Goal: Transaction & Acquisition: Purchase product/service

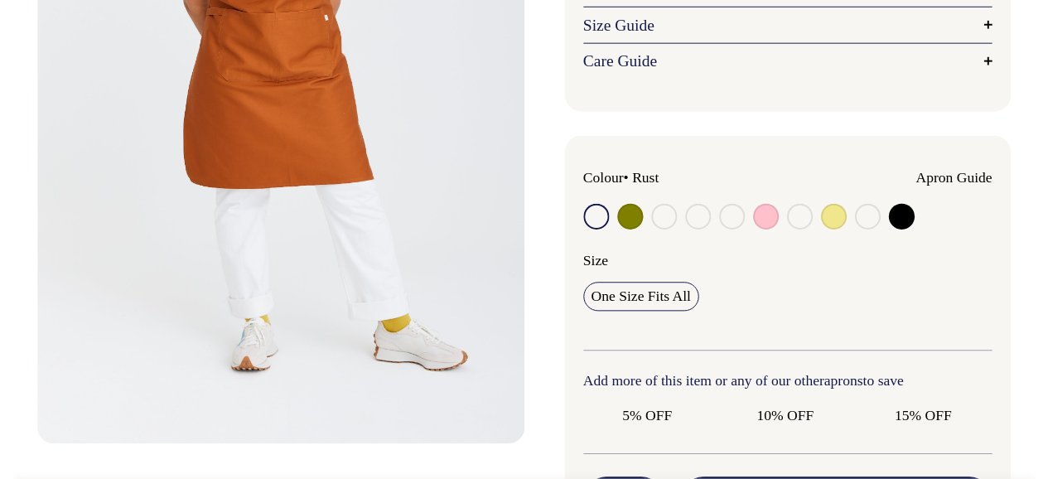
scroll to position [380, 0]
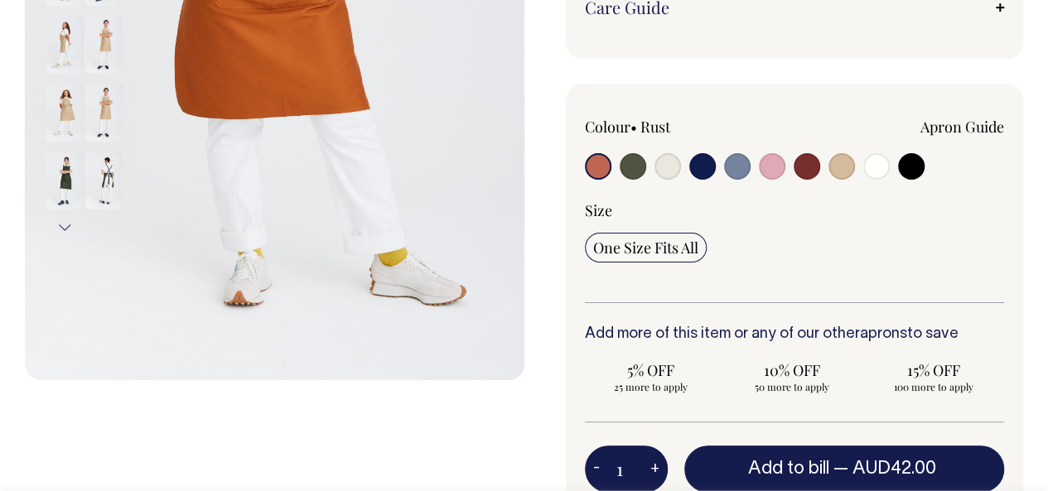
scroll to position [455, 0]
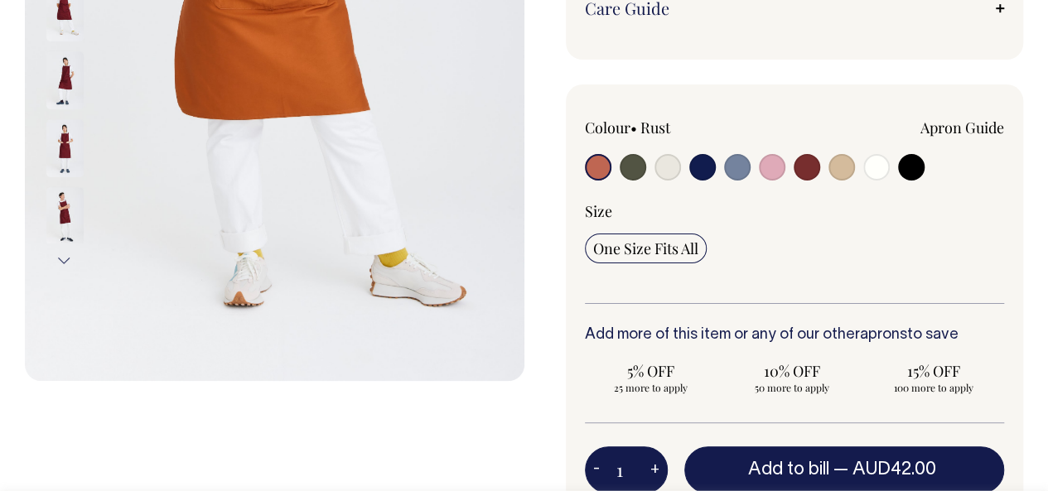
click at [728, 161] on input "radio" at bounding box center [737, 167] width 27 height 27
radio input "true"
select select "Blue/Grey"
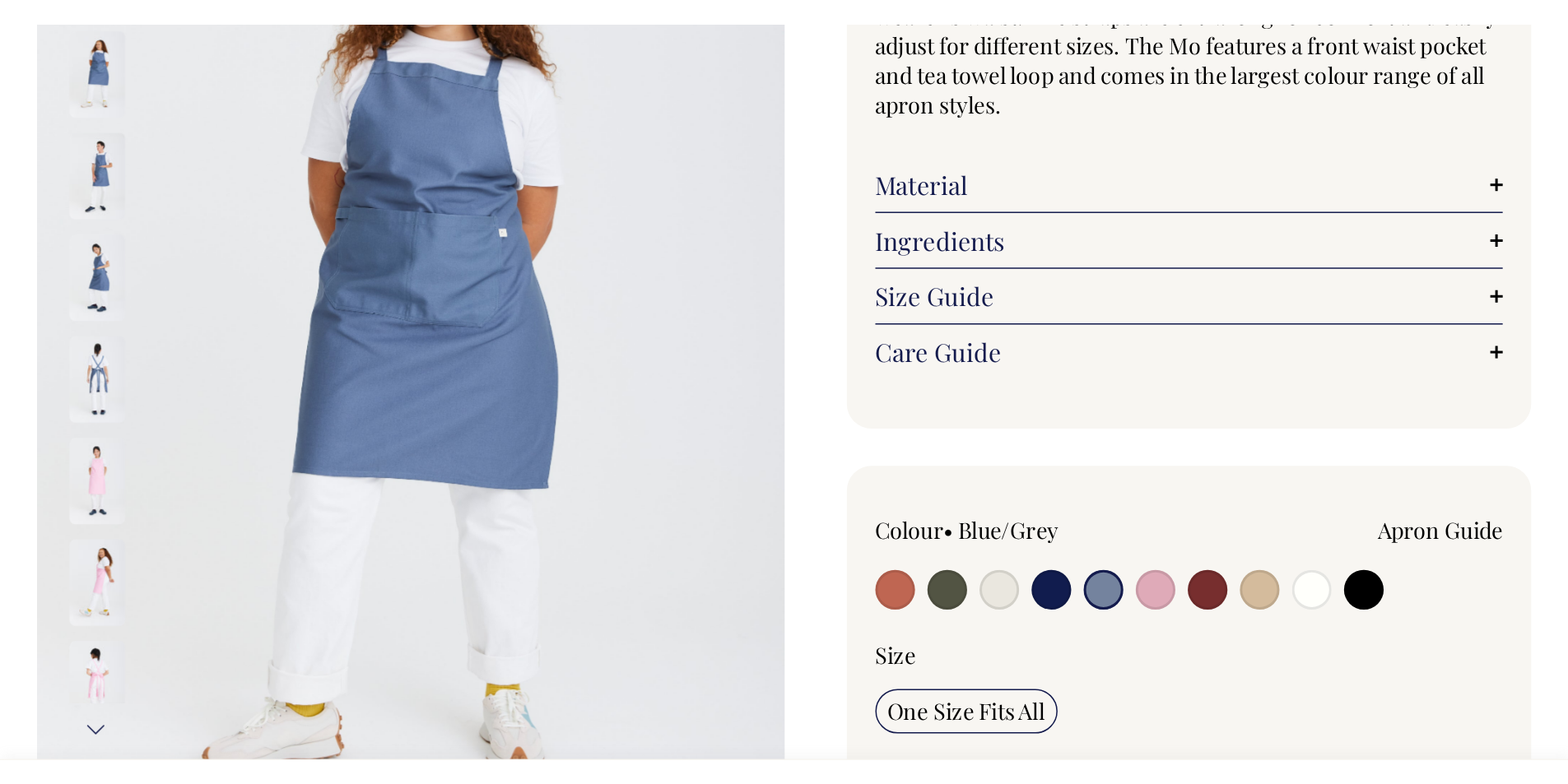
scroll to position [243, 0]
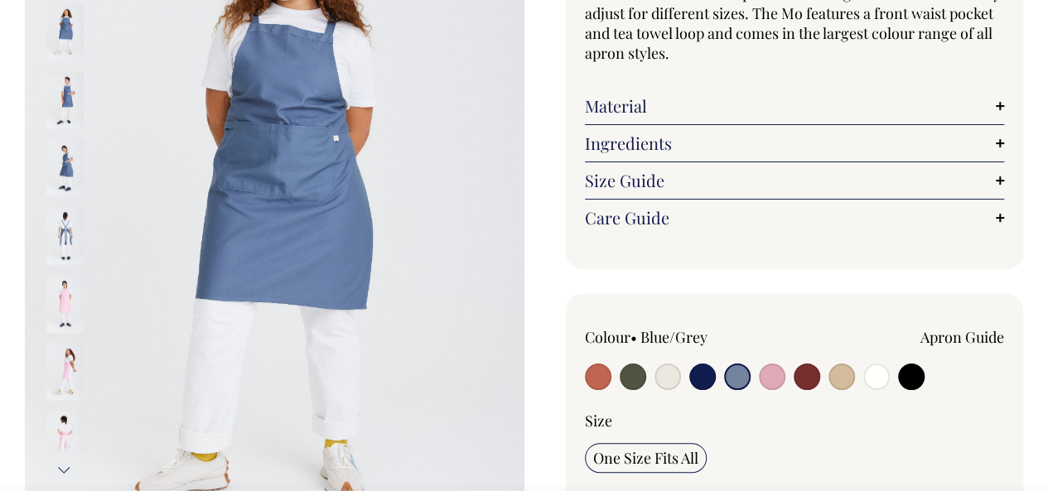
click at [706, 378] on input "radio" at bounding box center [702, 377] width 27 height 27
radio input "true"
select select "Dark Navy"
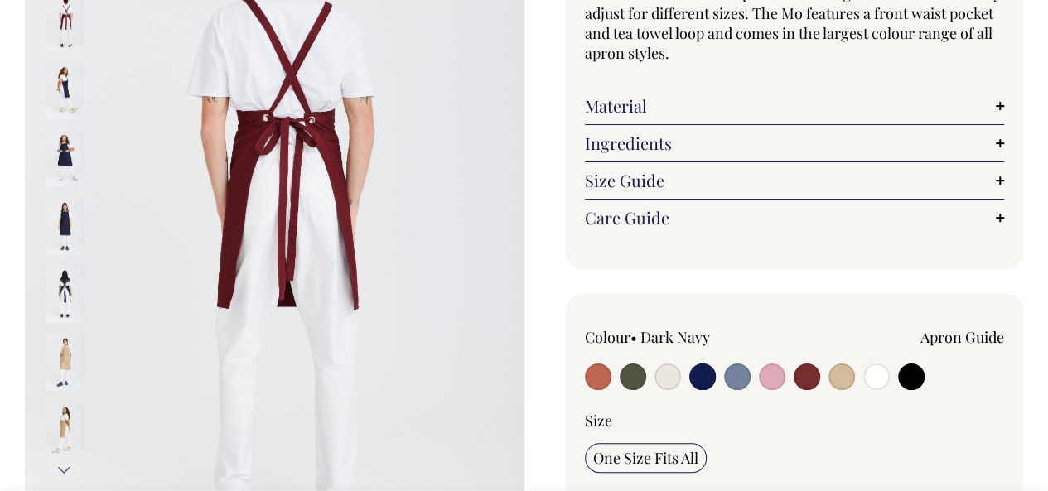
click at [57, 208] on img at bounding box center [64, 226] width 37 height 58
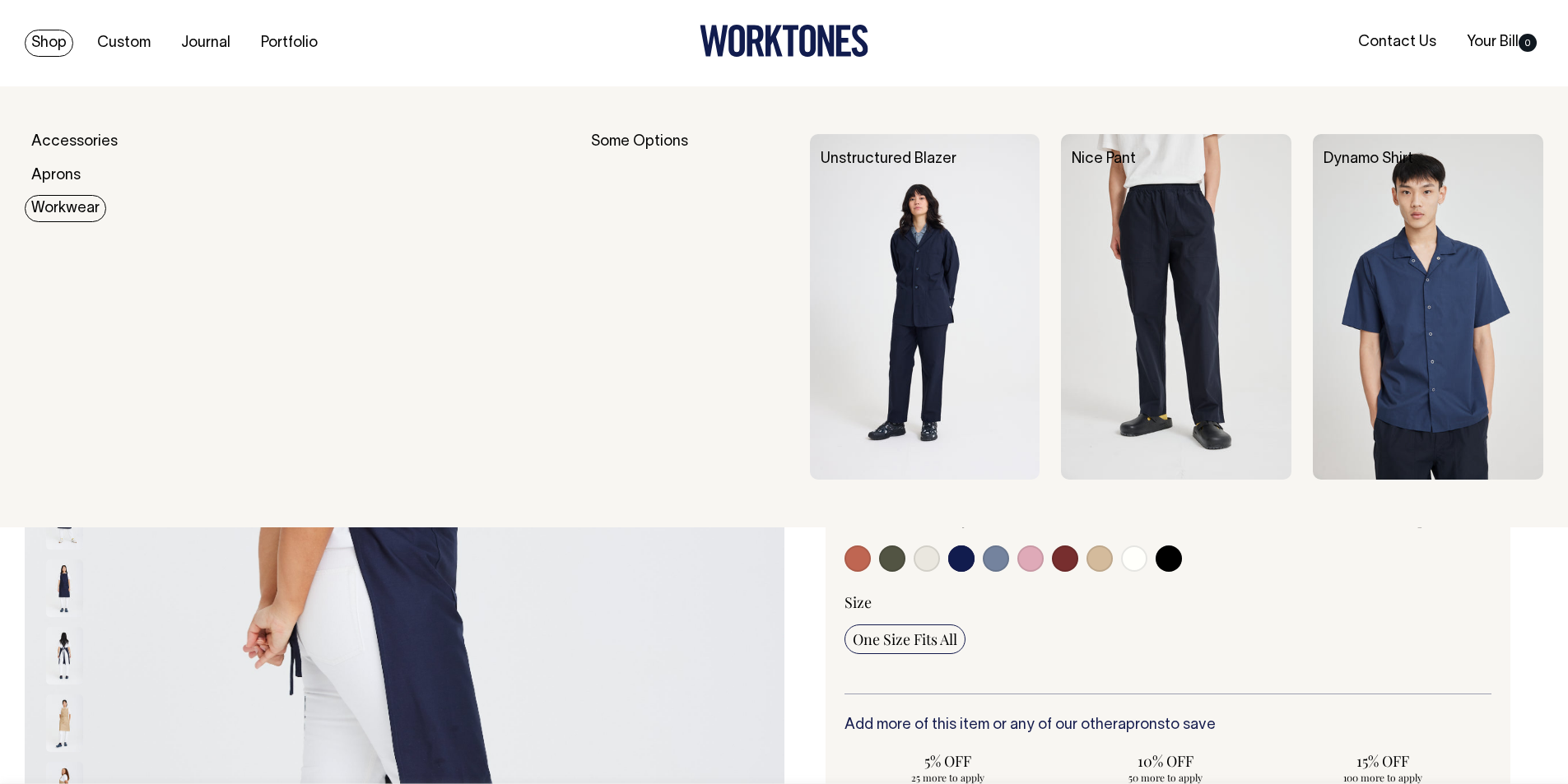
click at [67, 203] on link "Workwear" at bounding box center [66, 208] width 81 height 27
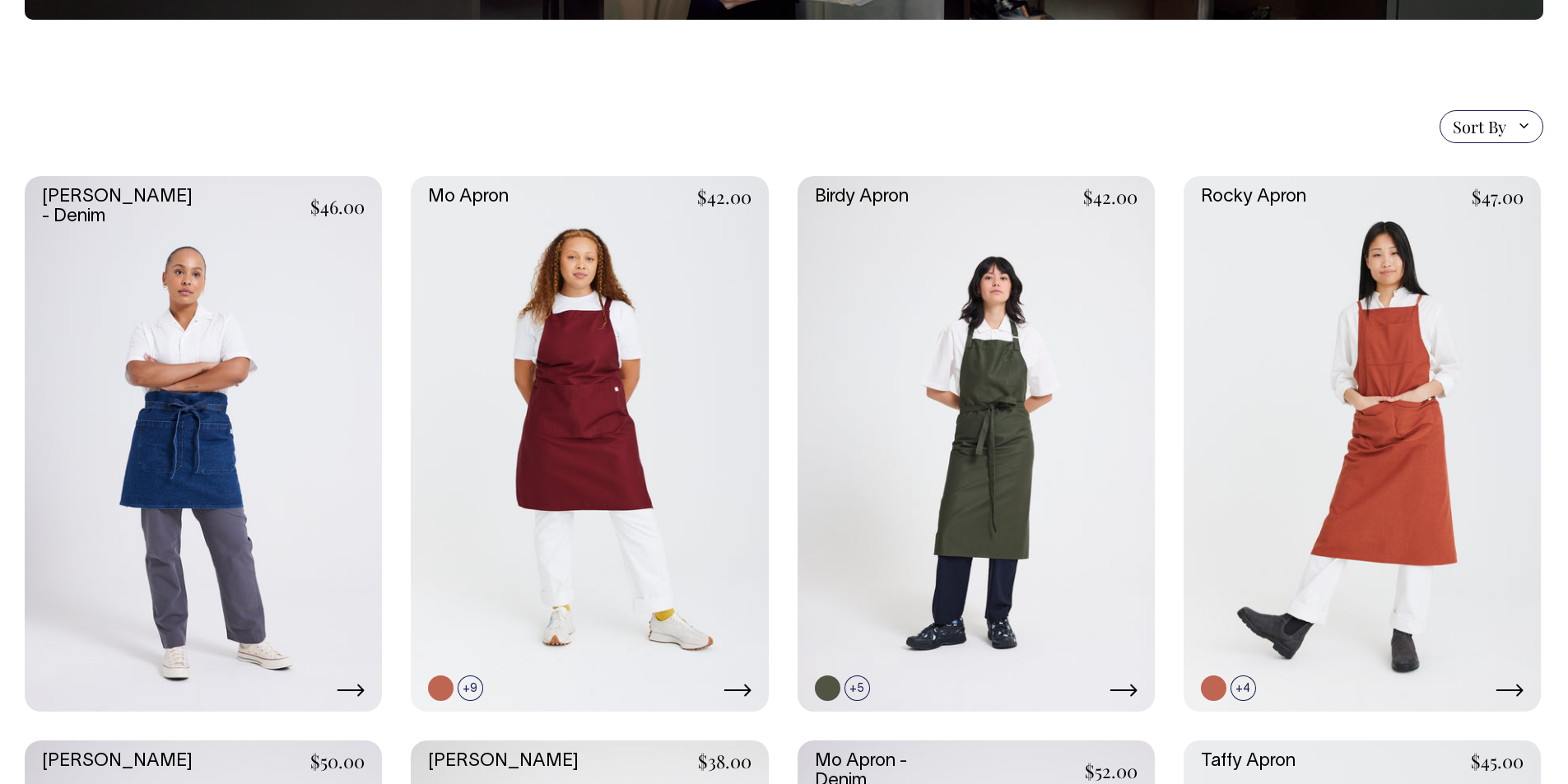
scroll to position [329, 0]
click at [343, 117] on div "Sort By Sort By Best selling Alphabetically, A-Z Alphabetically, Z-A Price, low…" at bounding box center [784, 127] width 1518 height 33
click at [570, 369] on link at bounding box center [588, 444] width 357 height 536
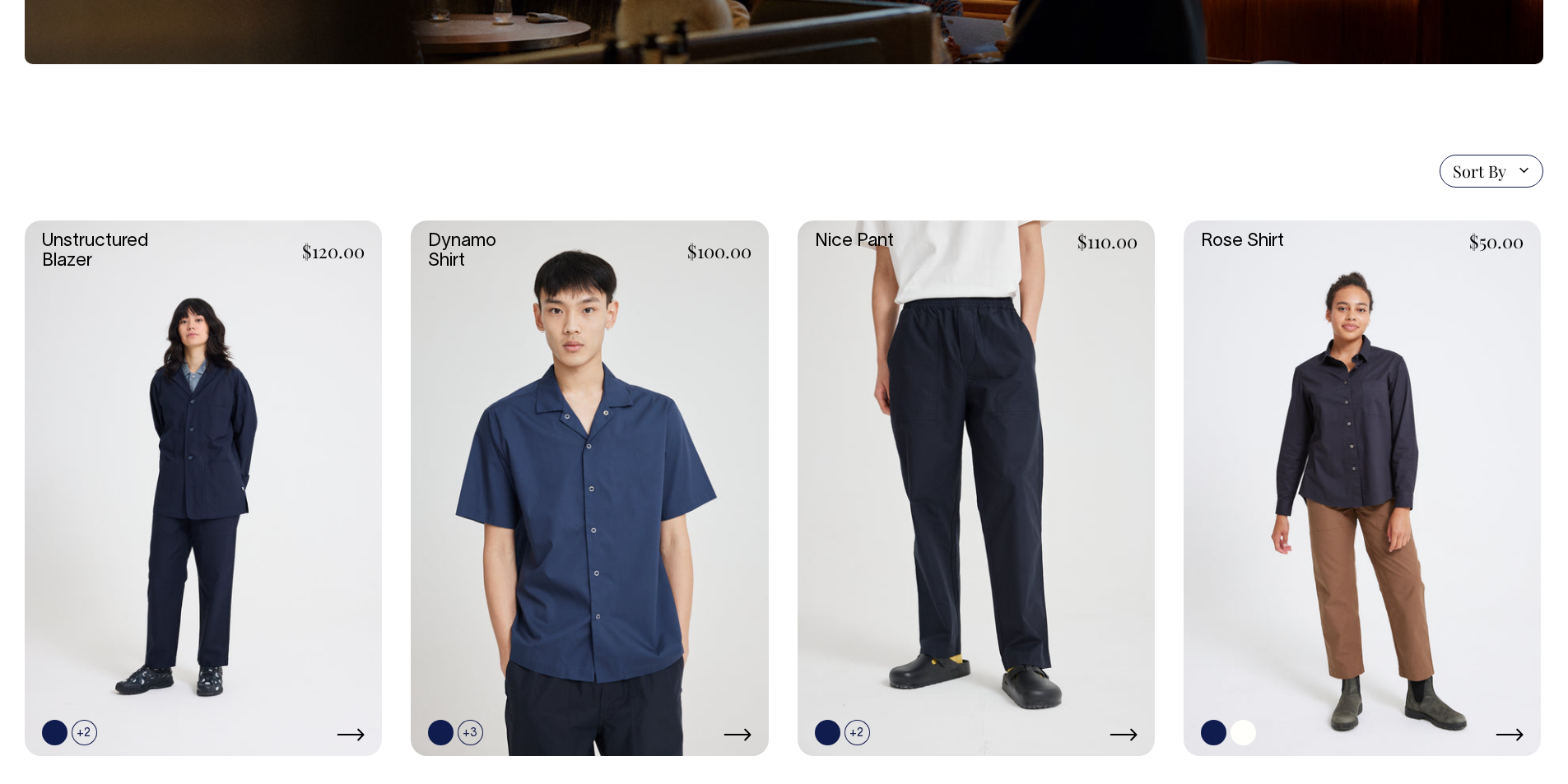
scroll to position [329, 0]
click at [1331, 460] on link at bounding box center [1361, 489] width 357 height 536
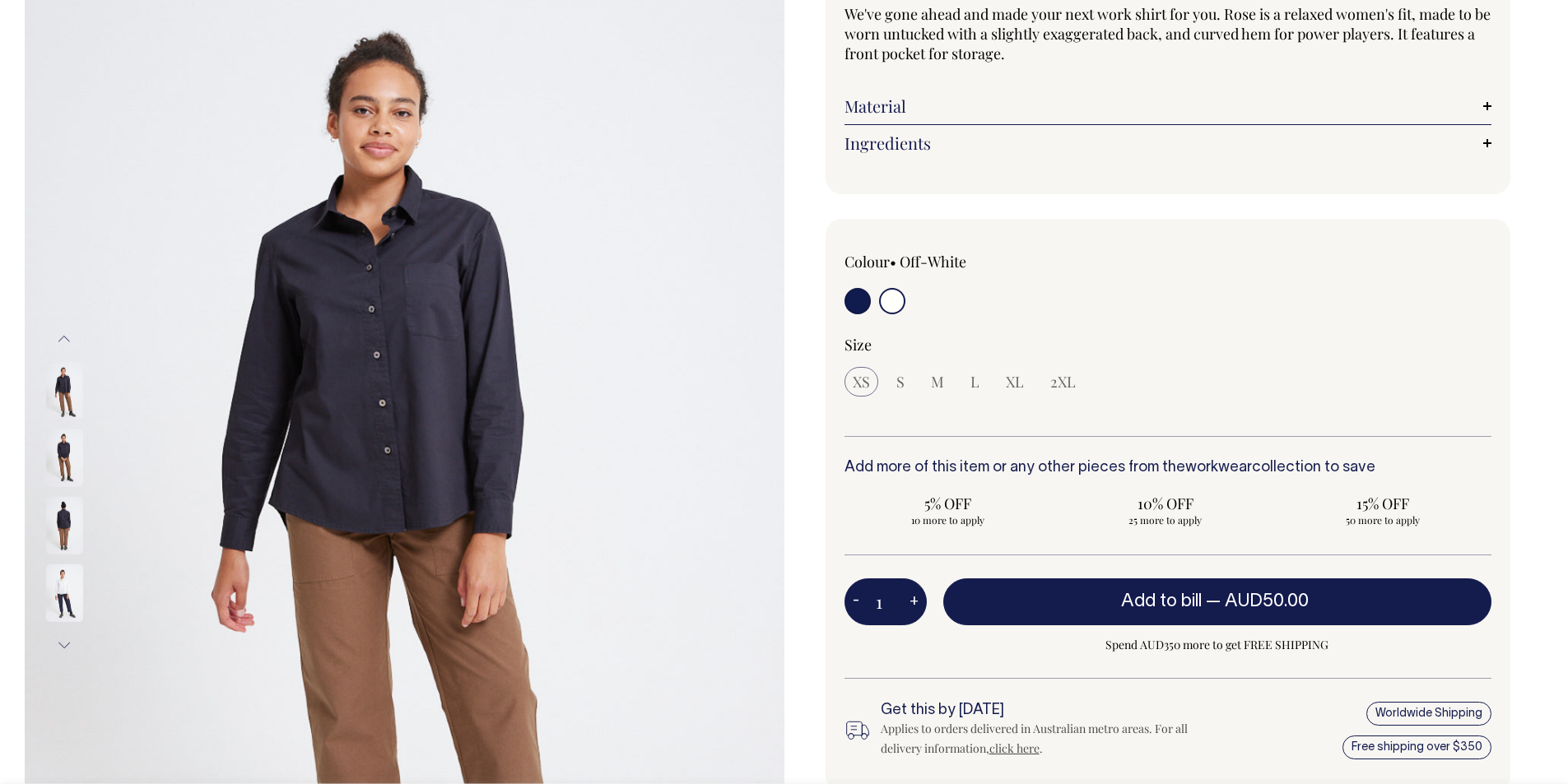
scroll to position [165, 0]
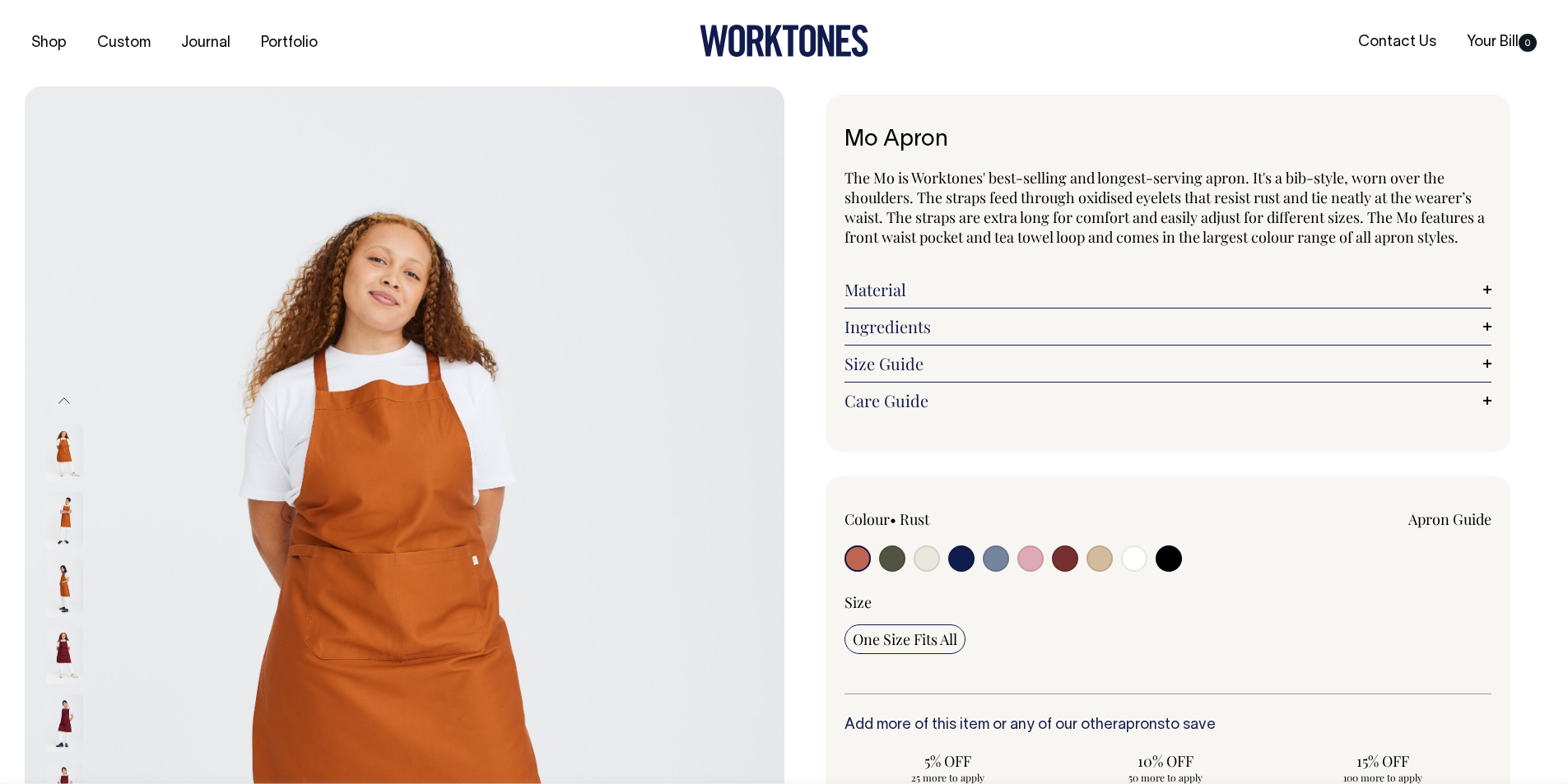
click at [1000, 555] on input "radio" at bounding box center [996, 558] width 27 height 27
radio input "true"
select select "Blue/Grey"
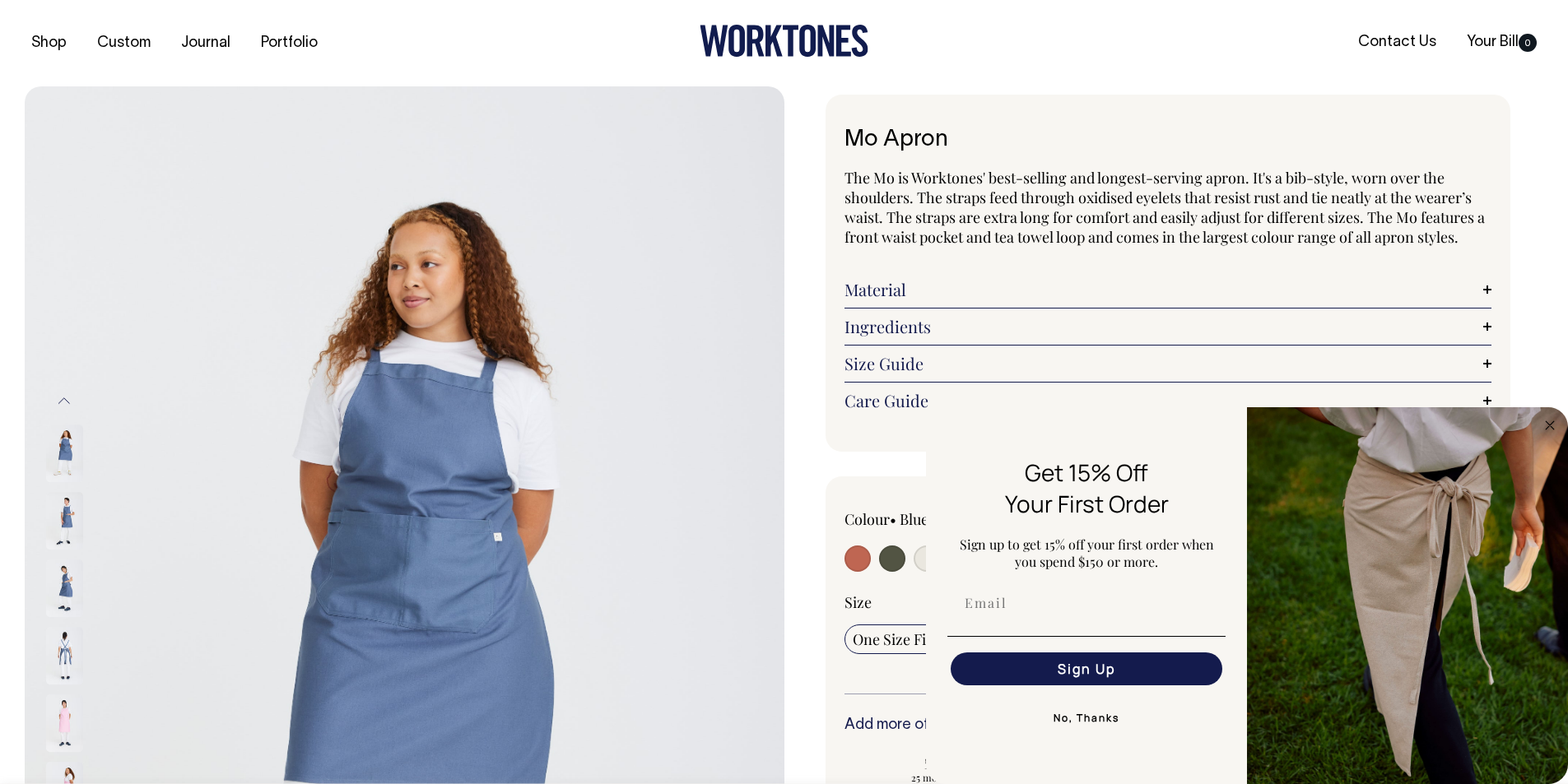
drag, startPoint x: 246, startPoint y: 159, endPoint x: 337, endPoint y: 156, distance: 91.0
click at [246, 159] on img at bounding box center [404, 656] width 759 height 1139
drag, startPoint x: 903, startPoint y: 588, endPoint x: 938, endPoint y: 573, distance: 38.1
click at [902, 588] on div "Colour • Blue/Grey Apron Guide" at bounding box center [1169, 602] width 648 height 185
click at [1549, 426] on circle "Close dialog" at bounding box center [1549, 424] width 19 height 19
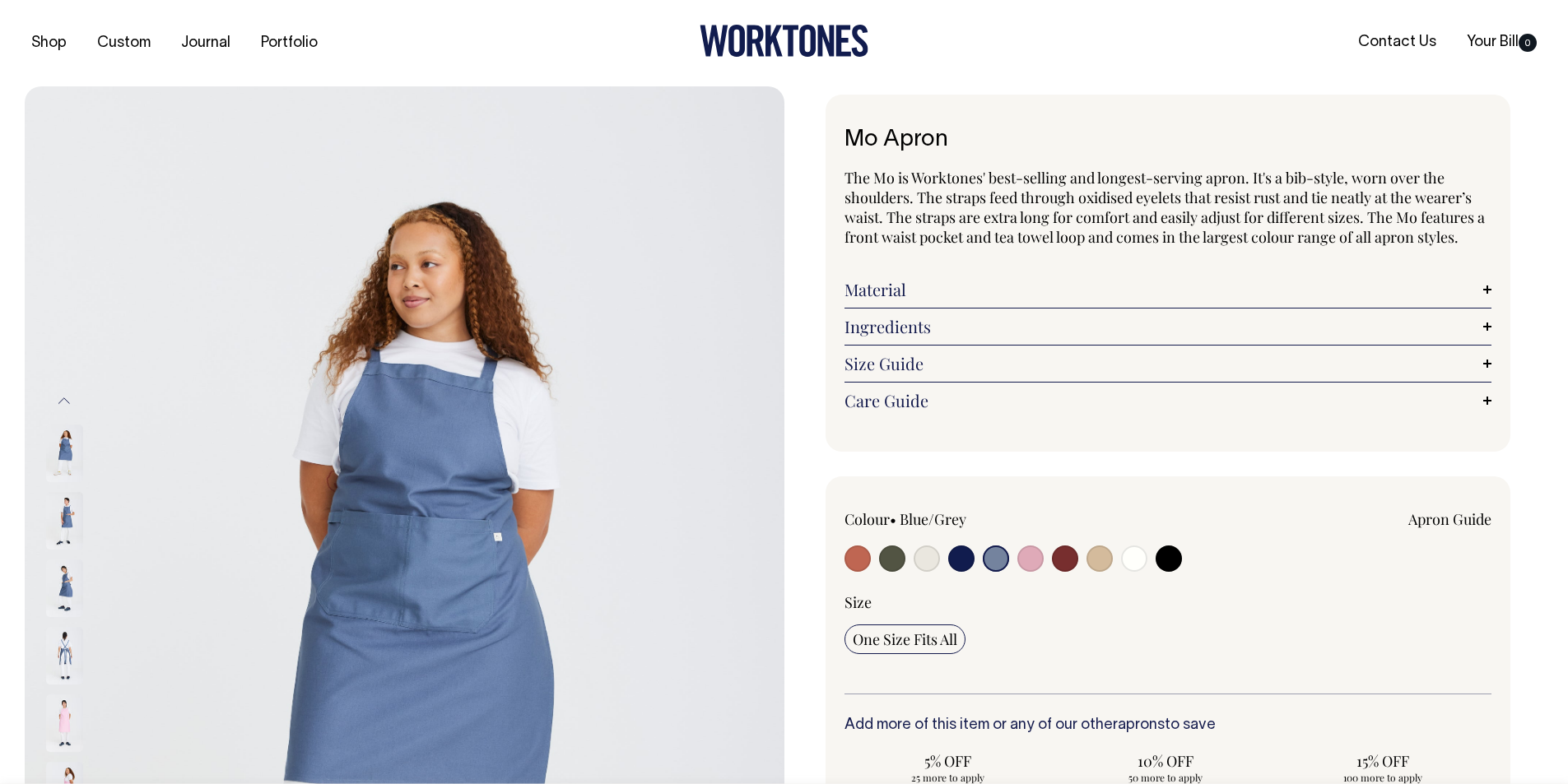
click at [1137, 557] on input "radio" at bounding box center [1134, 558] width 27 height 27
radio input "true"
select select "Off-White"
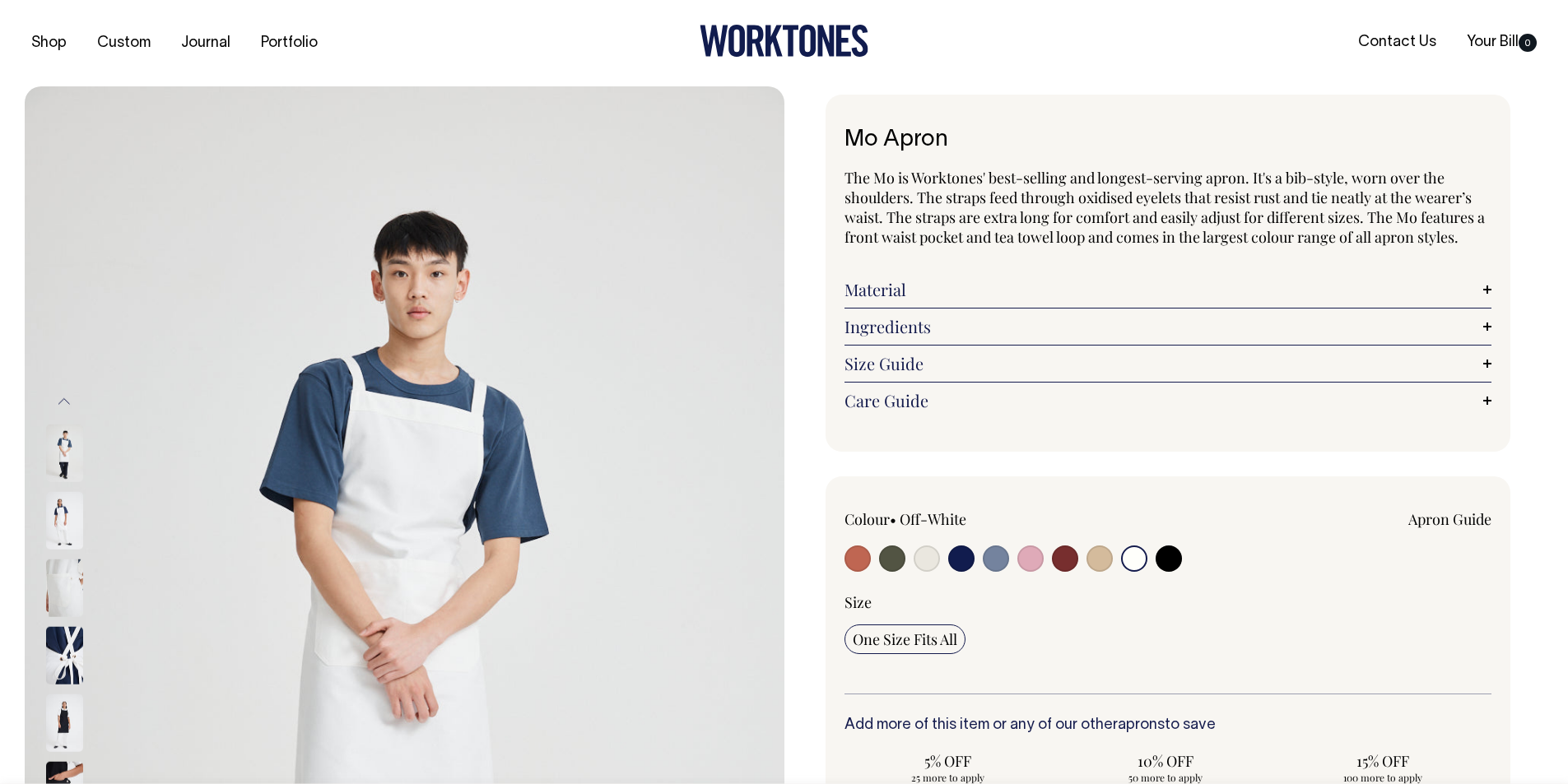
click at [378, 51] on ul "Shop Custom Journal Portfolio" at bounding box center [277, 44] width 506 height 17
click at [978, 367] on link "Size Guide" at bounding box center [1169, 364] width 648 height 20
